Goal: Check status: Check status

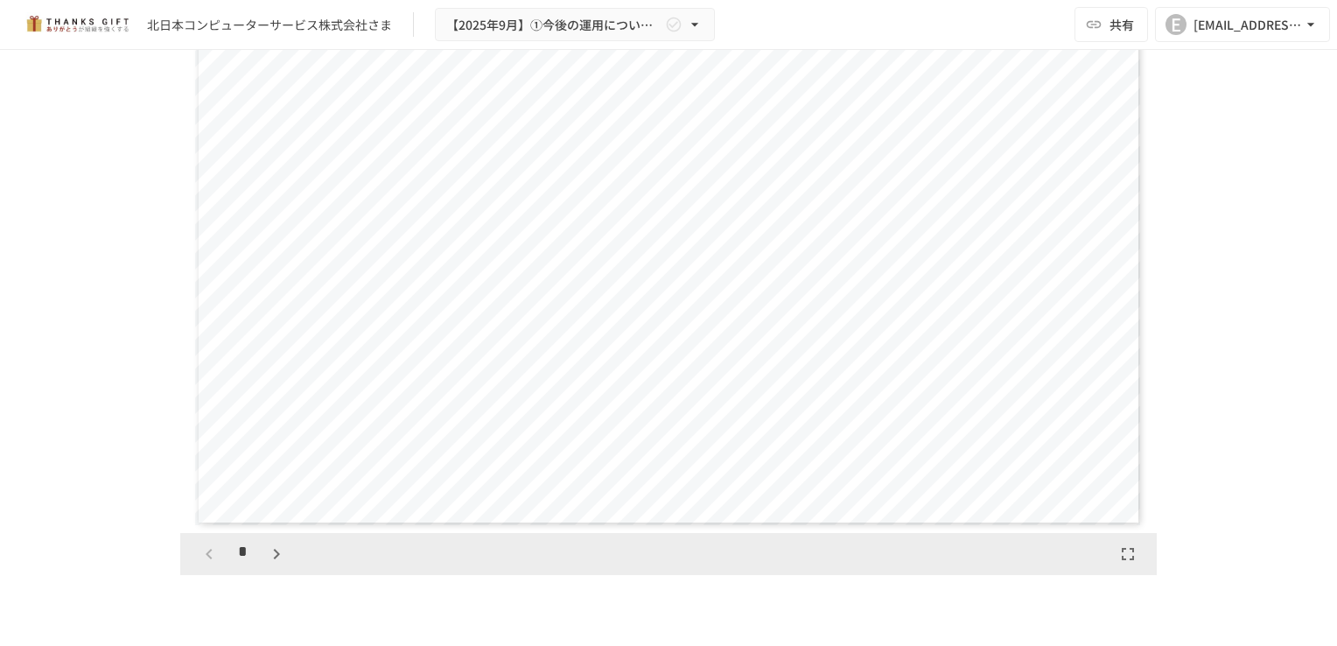
scroll to position [1983, 0]
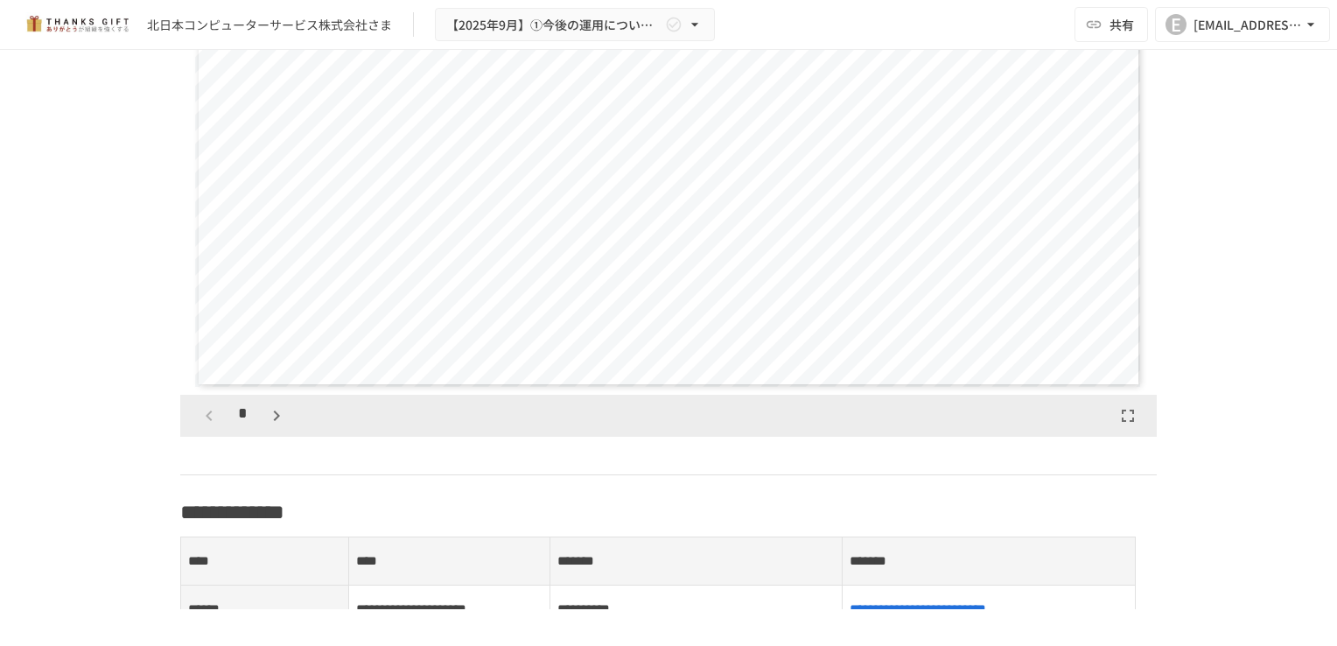
click at [280, 431] on div "*" at bounding box center [242, 416] width 97 height 30
click at [277, 426] on icon "button" at bounding box center [276, 415] width 21 height 21
click at [211, 426] on icon "button" at bounding box center [209, 415] width 21 height 21
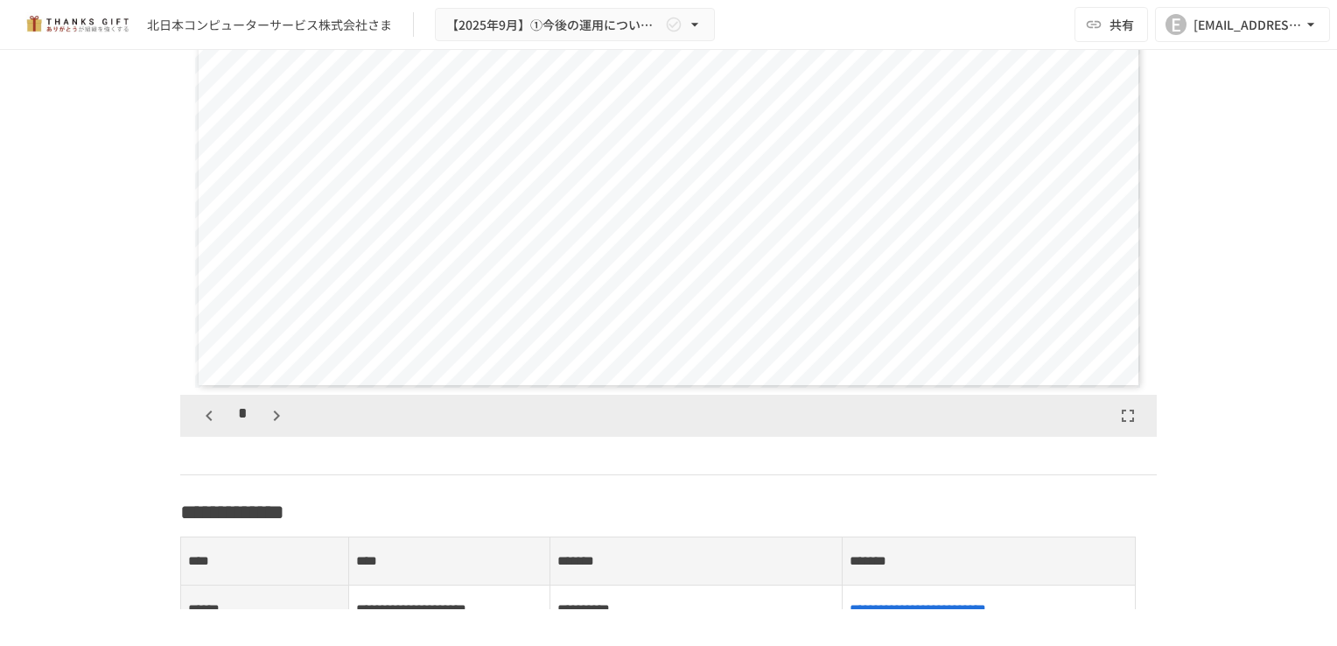
click at [211, 426] on icon "button" at bounding box center [209, 415] width 21 height 21
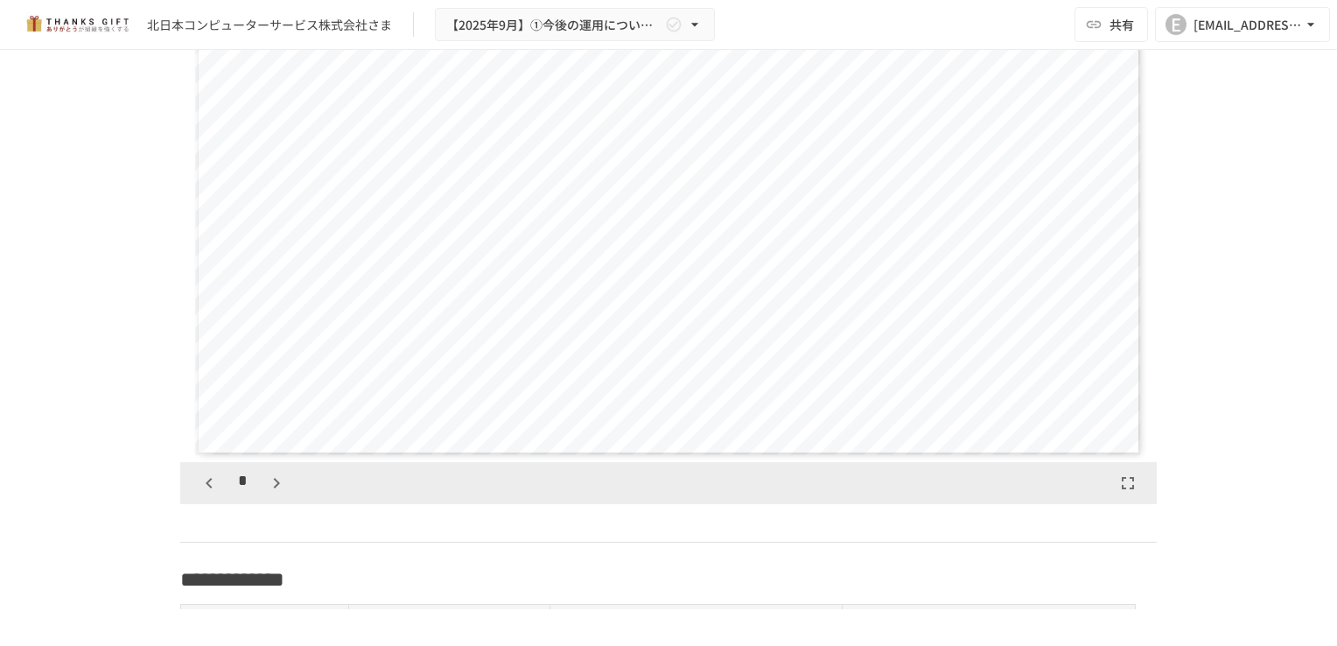
scroll to position [1866, 0]
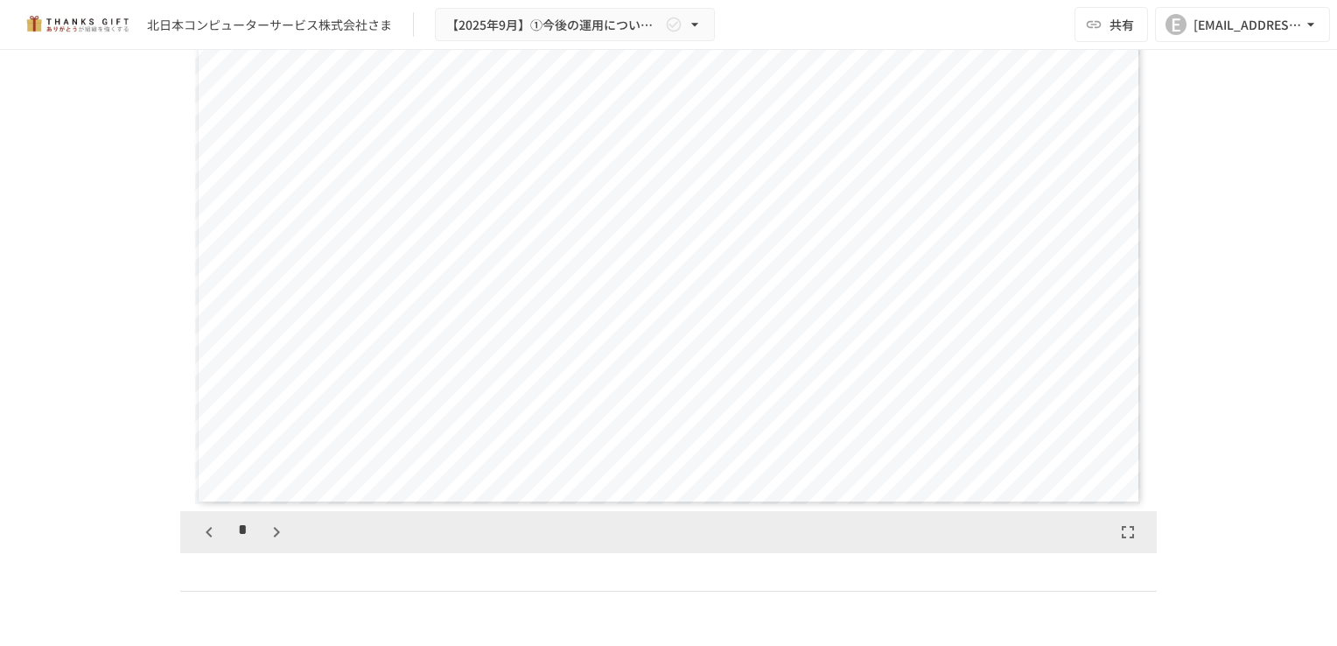
click at [274, 543] on icon "button" at bounding box center [276, 532] width 21 height 21
click at [276, 543] on icon "button" at bounding box center [276, 532] width 21 height 21
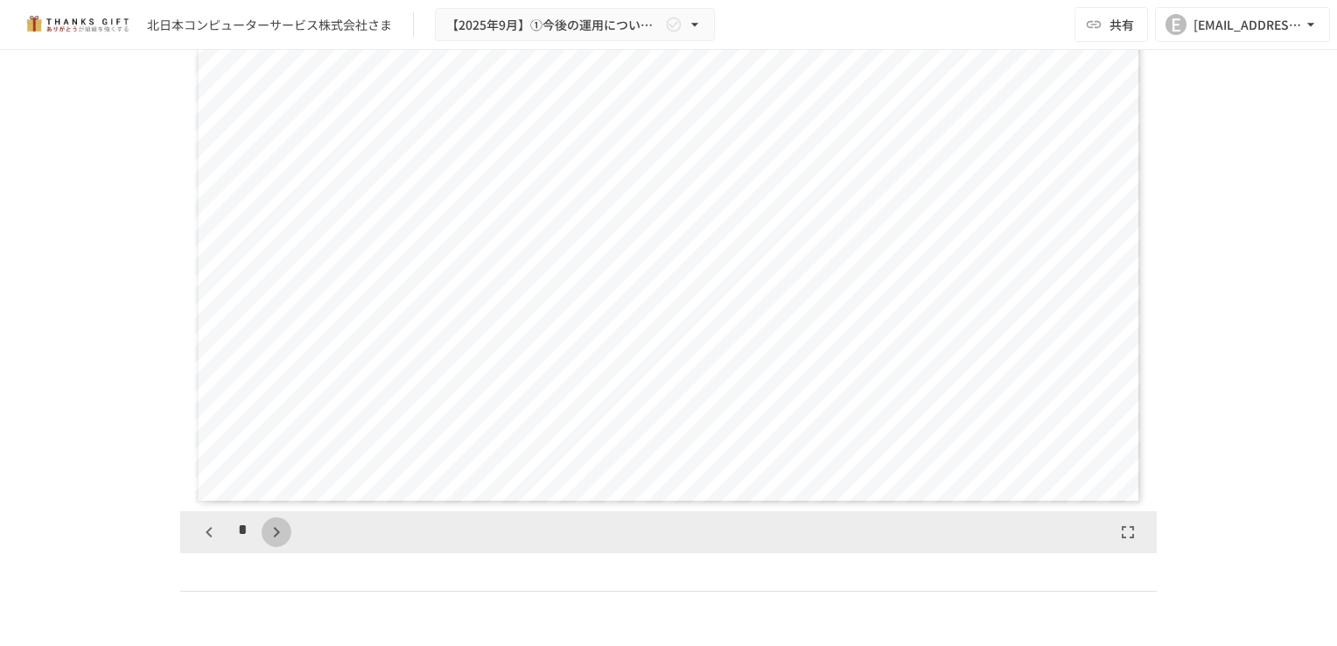
click at [276, 543] on icon "button" at bounding box center [276, 532] width 21 height 21
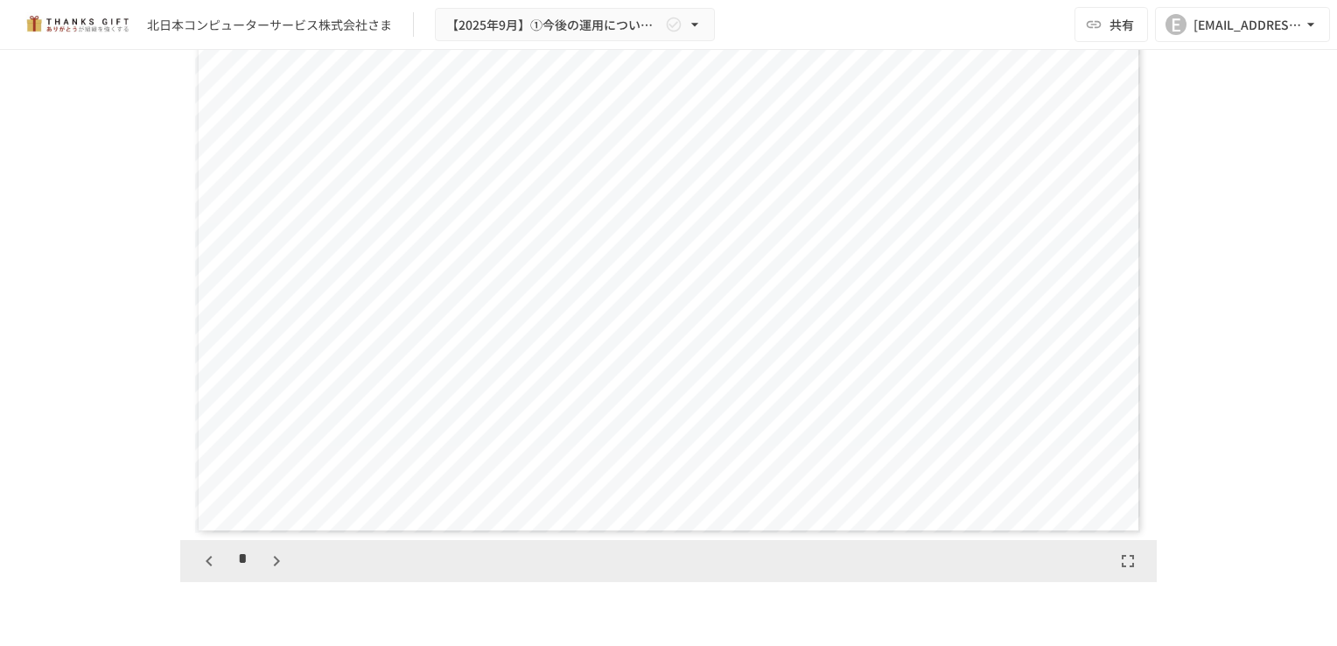
scroll to position [1866, 0]
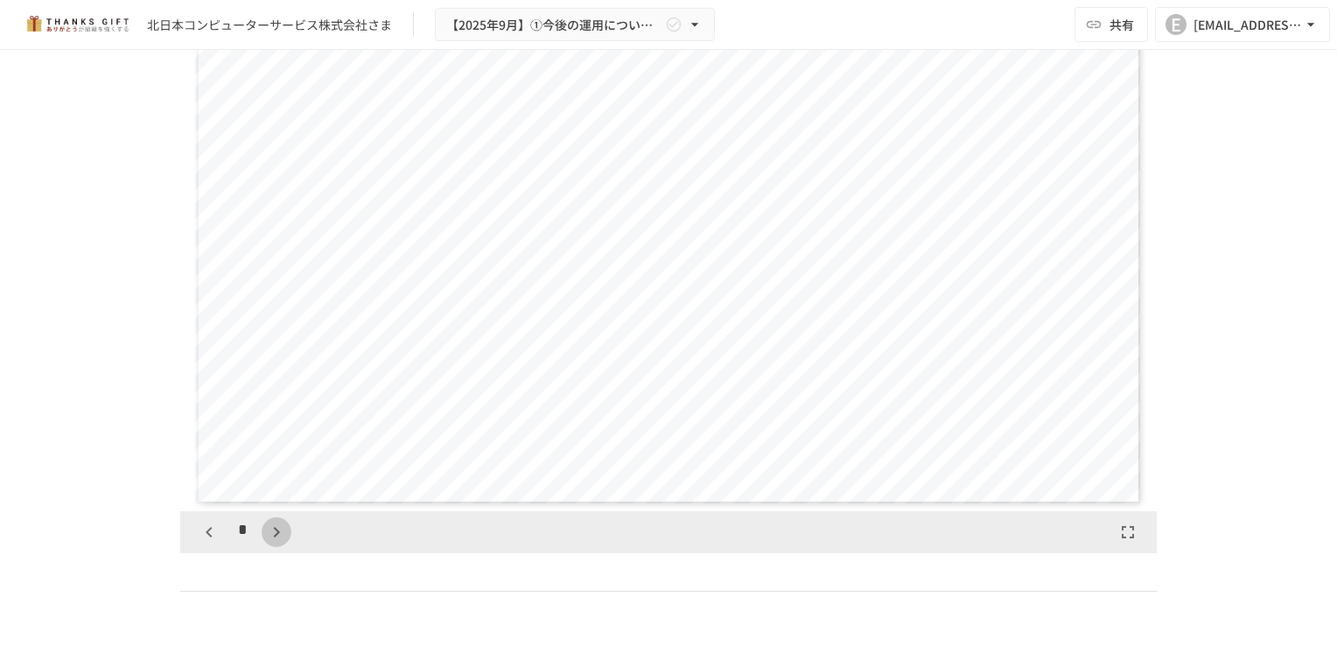
click at [266, 543] on icon "button" at bounding box center [276, 532] width 21 height 21
click at [283, 537] on icon "button" at bounding box center [286, 532] width 6 height 11
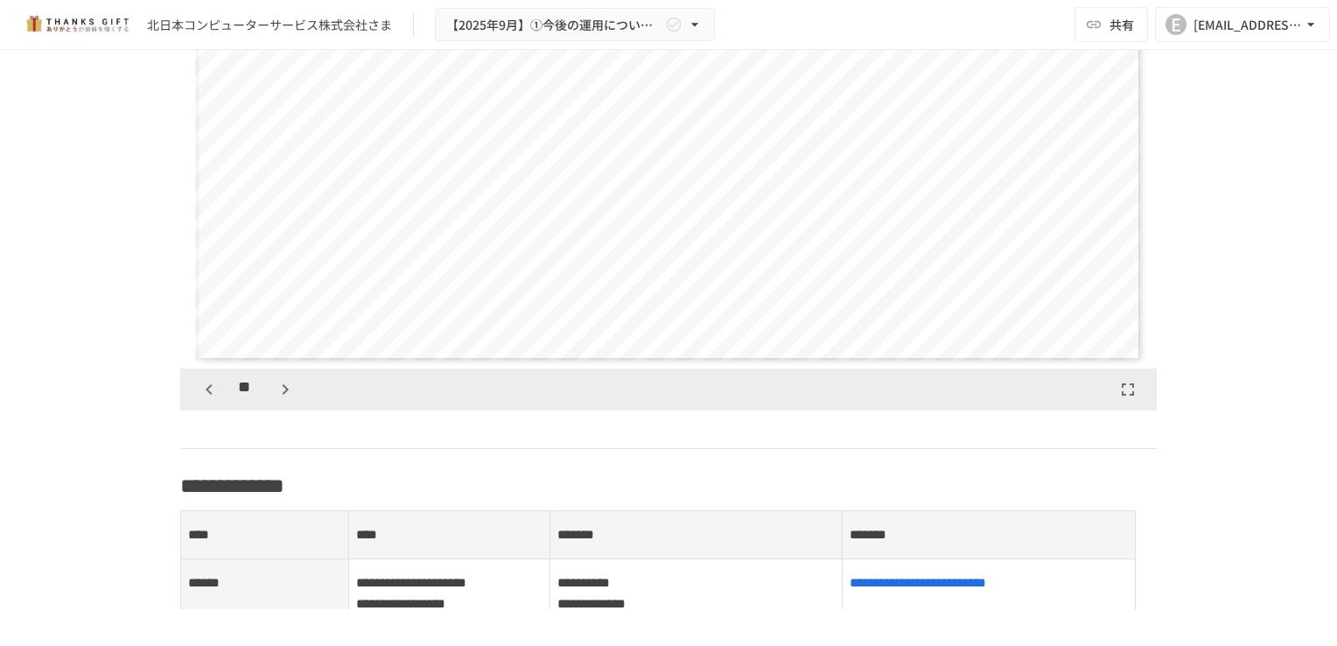
scroll to position [1983, 0]
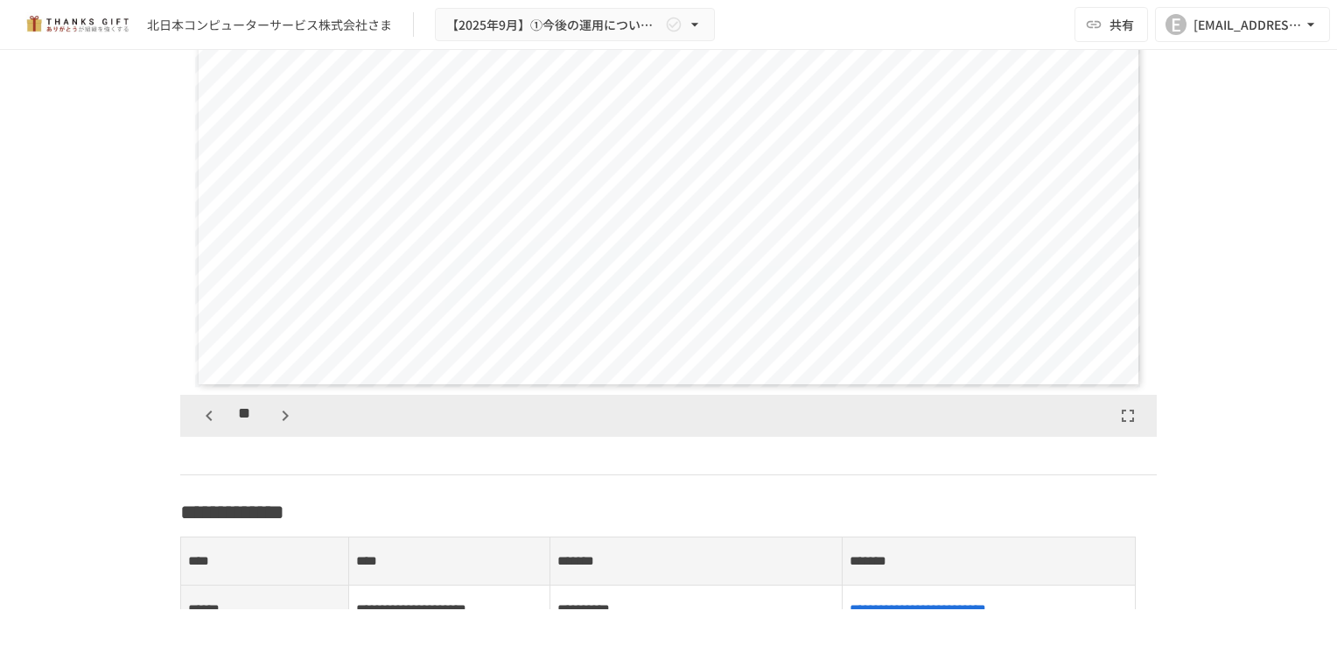
click at [275, 426] on icon "button" at bounding box center [285, 415] width 21 height 21
click at [213, 426] on icon "button" at bounding box center [209, 415] width 21 height 21
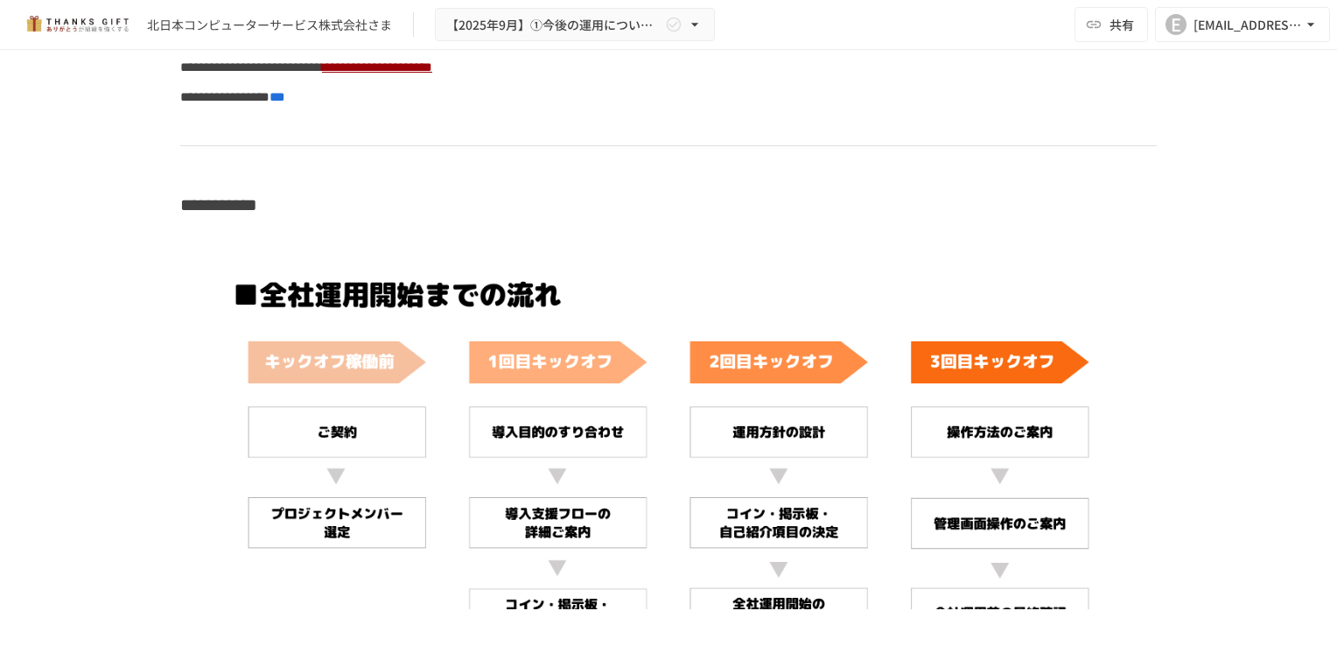
scroll to position [5717, 0]
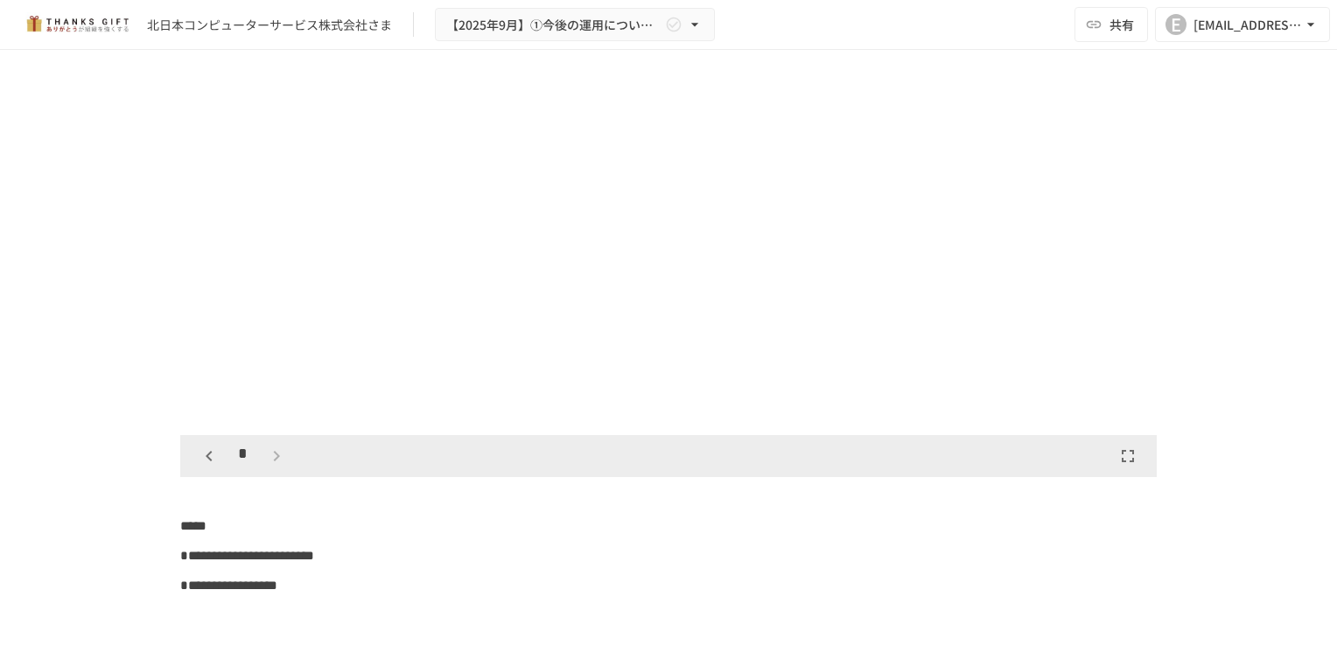
scroll to position [6574, 0]
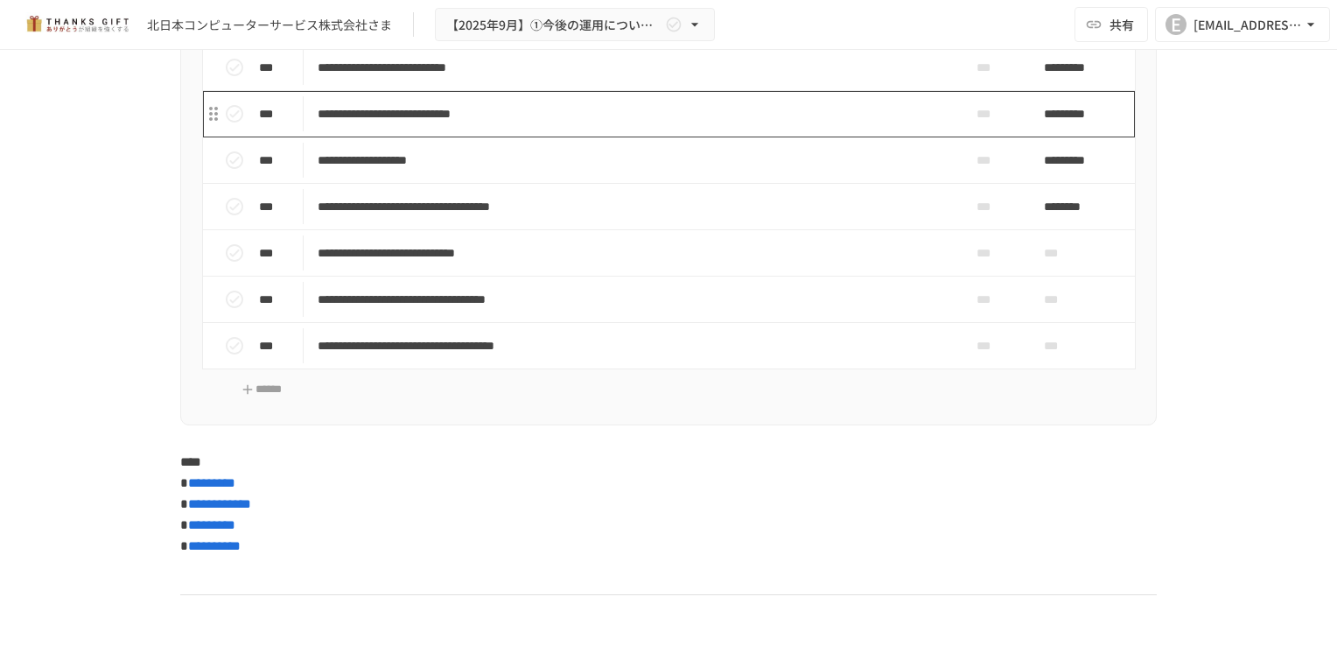
click at [427, 125] on p "**********" at bounding box center [632, 114] width 628 height 22
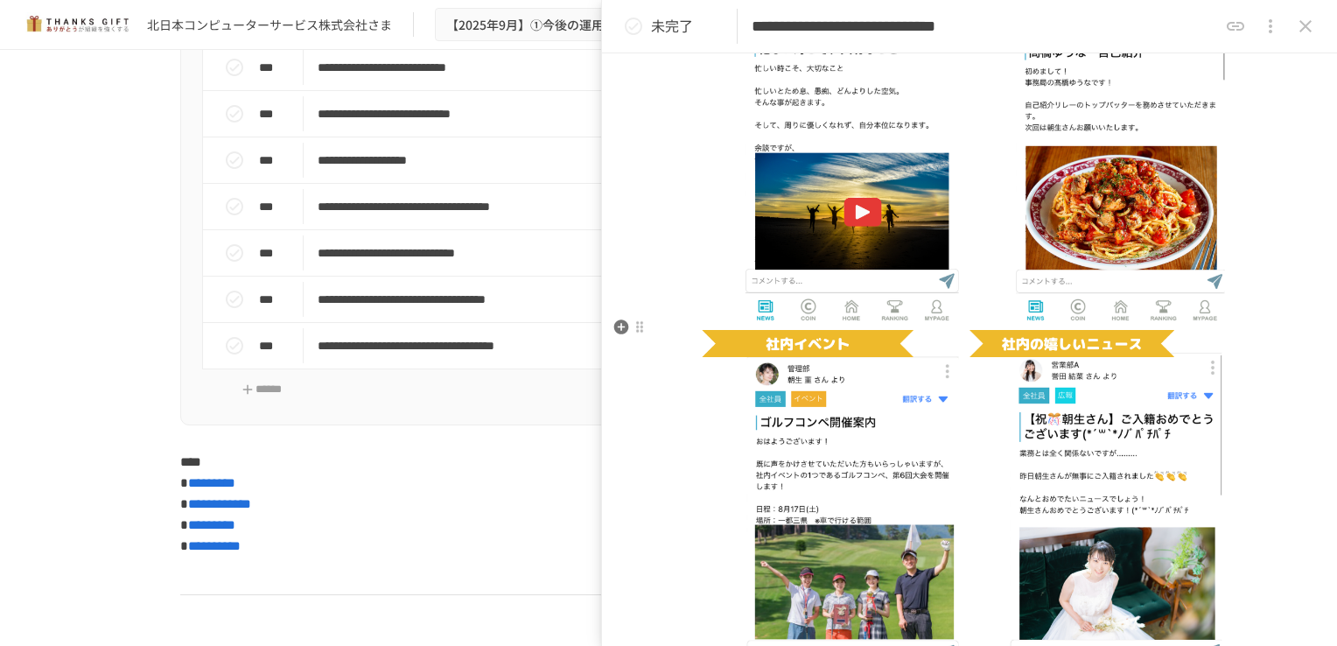
scroll to position [1667, 0]
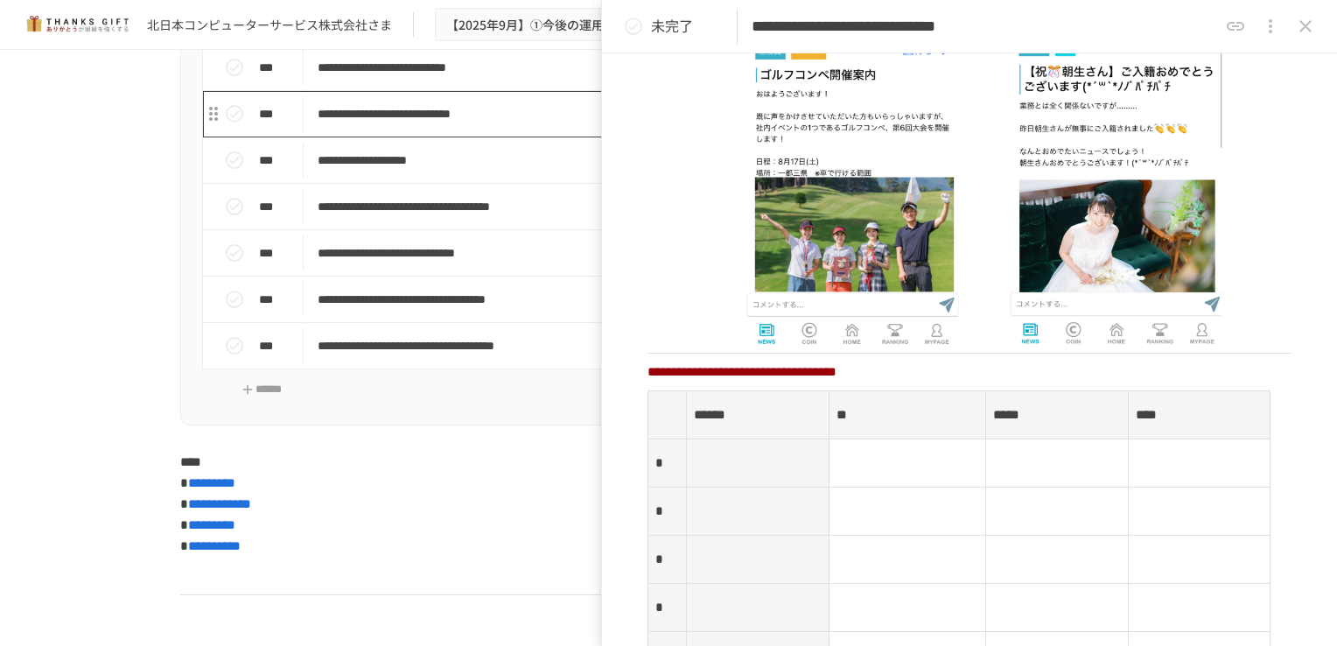
click at [390, 125] on p "**********" at bounding box center [632, 114] width 628 height 22
click at [1294, 44] on div "**********" at bounding box center [969, 26] width 735 height 53
click at [1286, 26] on button "close drawer" at bounding box center [1270, 26] width 35 height 35
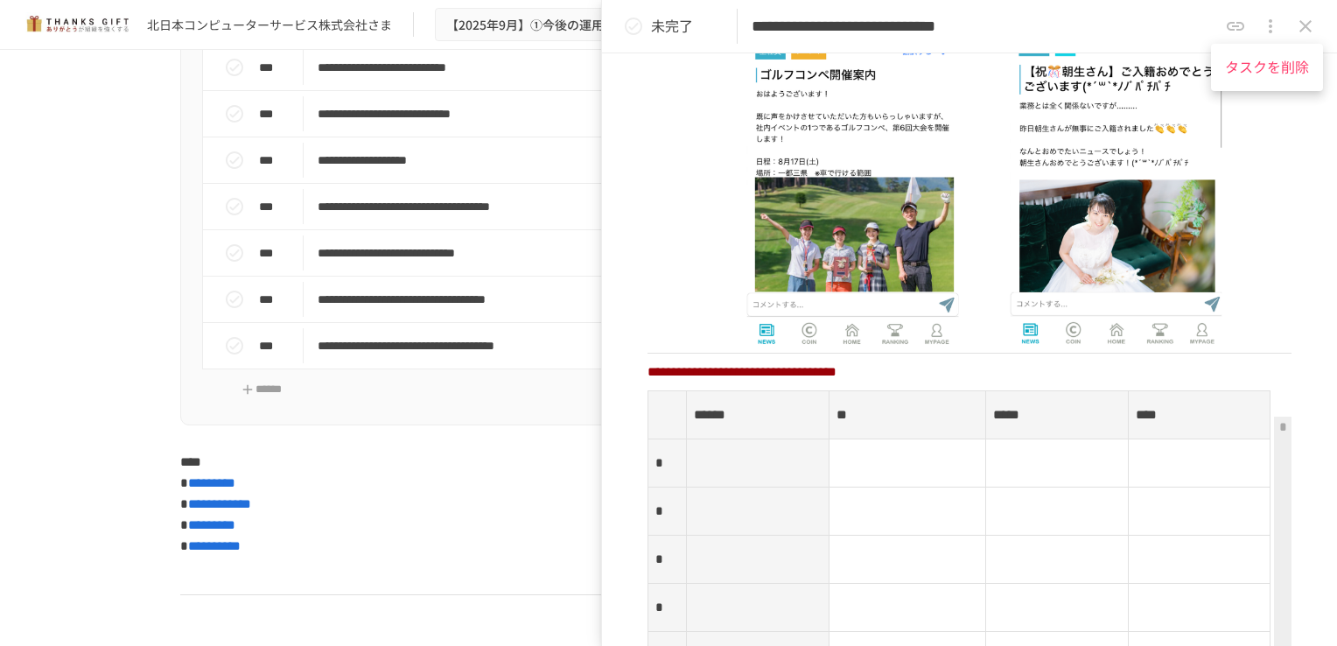
click at [1299, 23] on div at bounding box center [668, 323] width 1337 height 646
click at [1299, 24] on icon "close drawer" at bounding box center [1305, 26] width 21 height 21
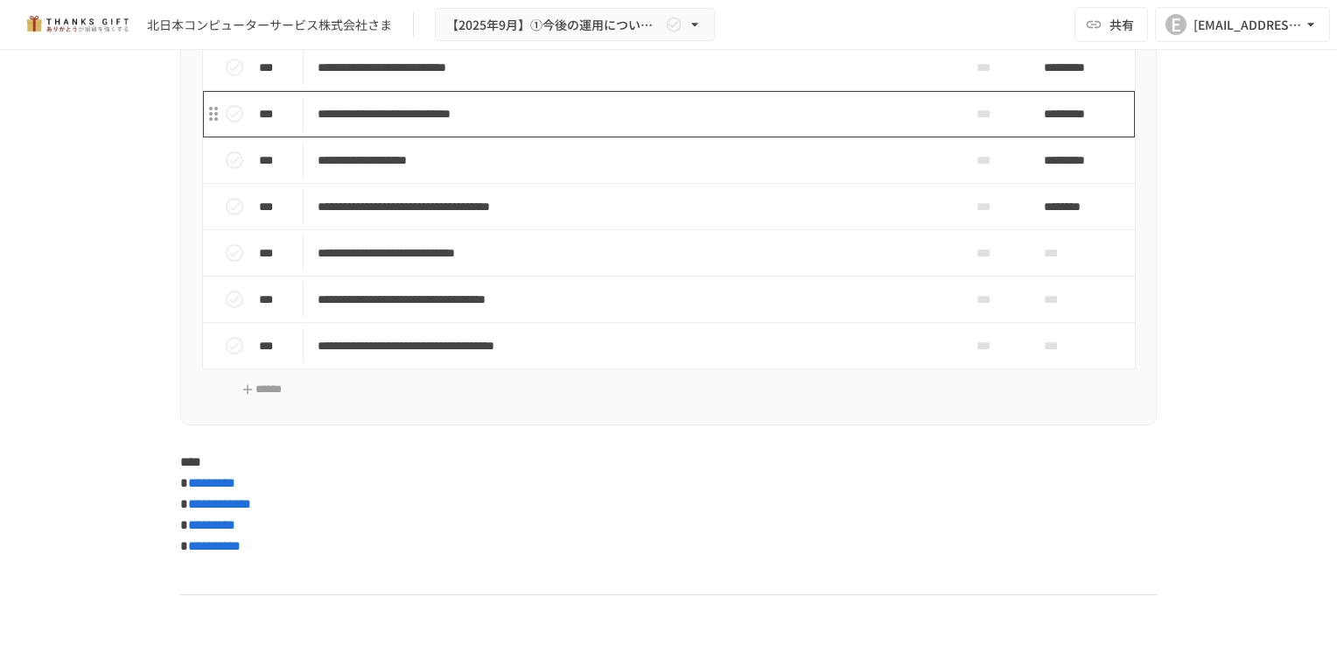
click at [480, 125] on p "**********" at bounding box center [632, 114] width 628 height 22
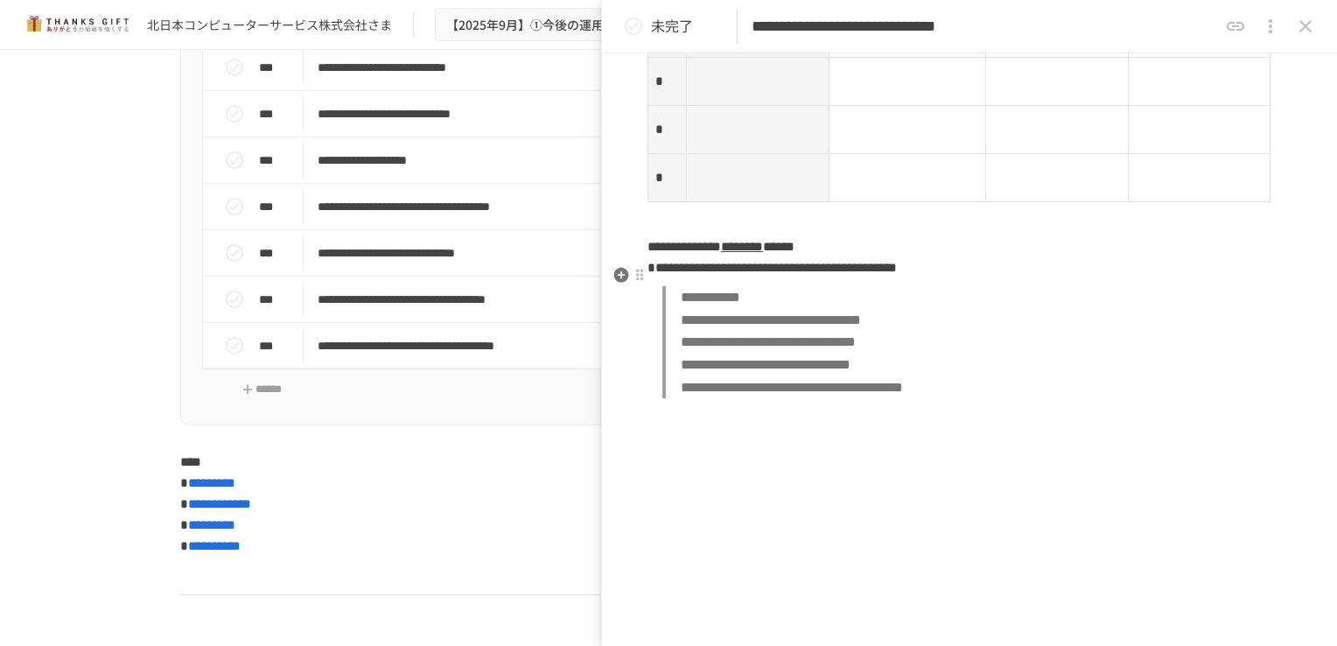
scroll to position [2414, 0]
